Goal: Find specific page/section: Find specific page/section

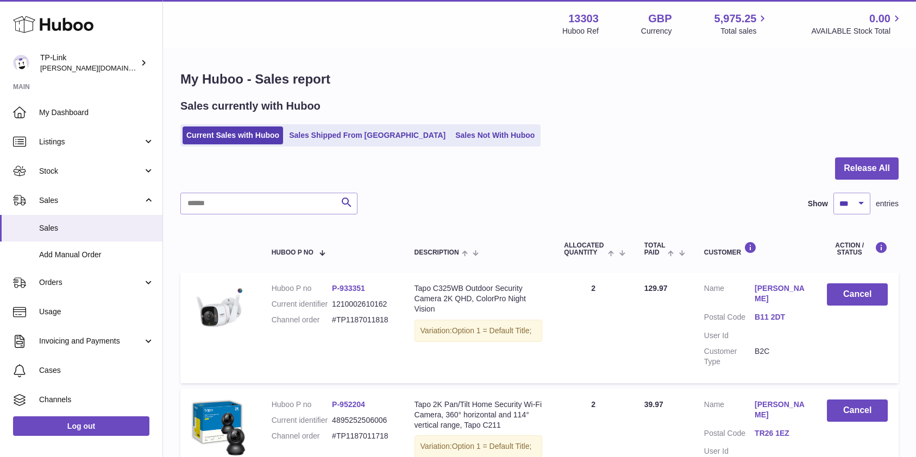
select select "***"
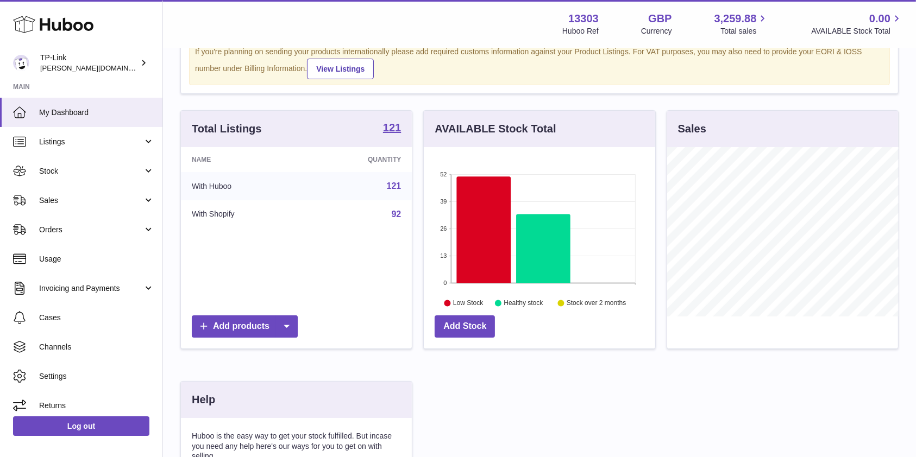
scroll to position [72, 0]
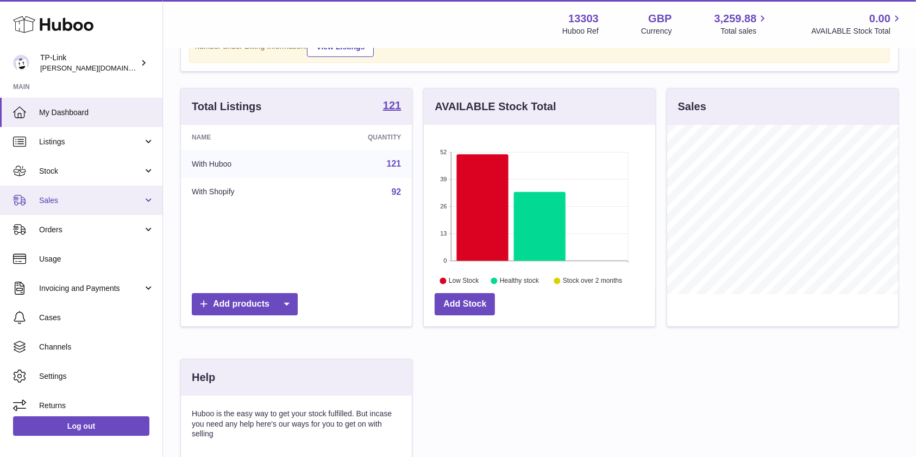
click at [78, 193] on link "Sales" at bounding box center [81, 200] width 162 height 29
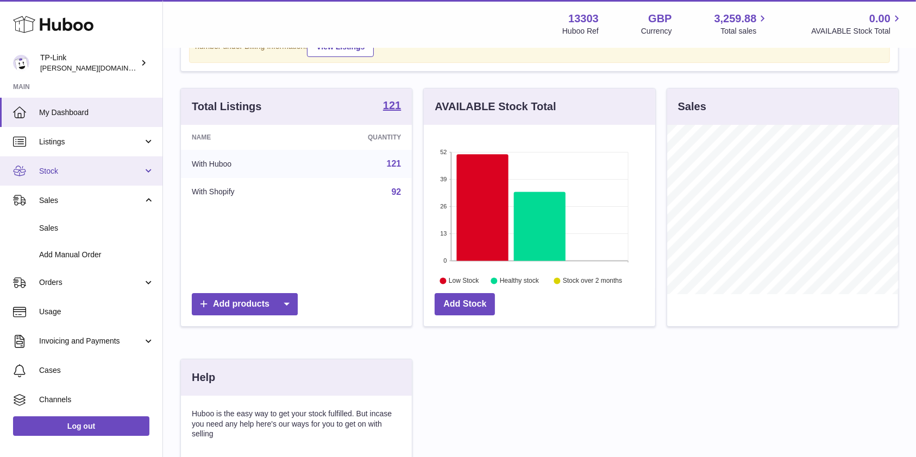
click at [80, 176] on span "Stock" at bounding box center [91, 171] width 104 height 10
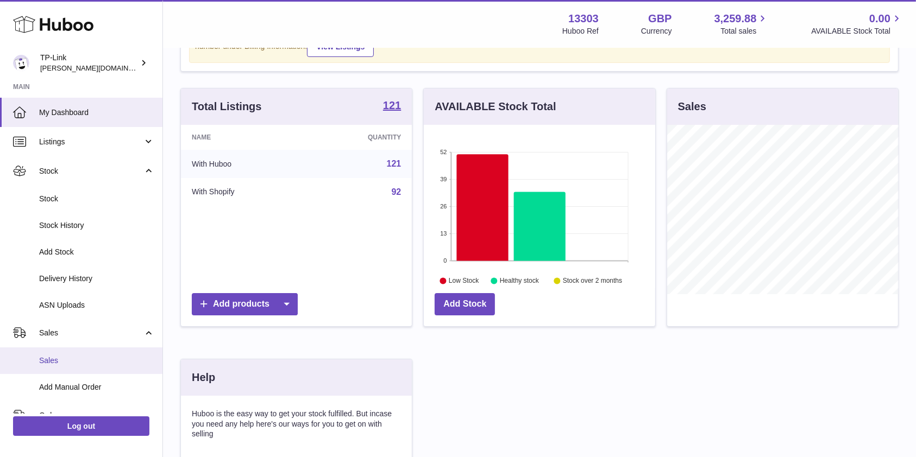
click at [94, 342] on span "Sales" at bounding box center [96, 361] width 115 height 10
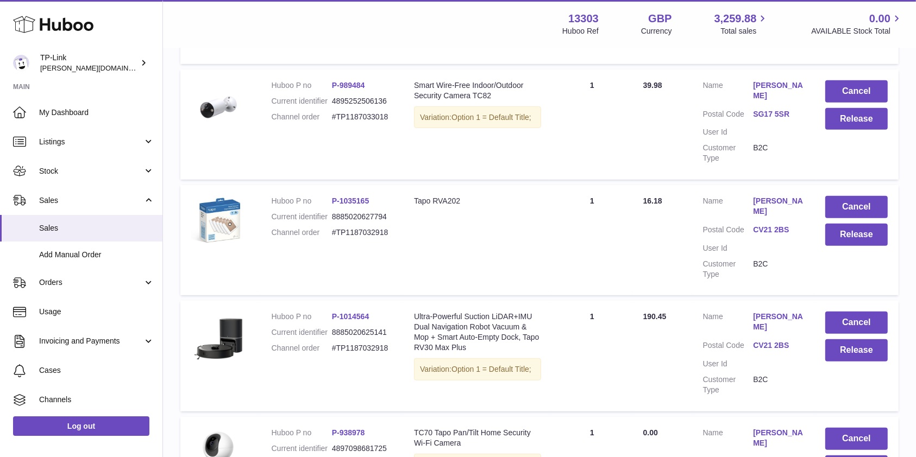
scroll to position [317, 0]
